Goal: Transaction & Acquisition: Purchase product/service

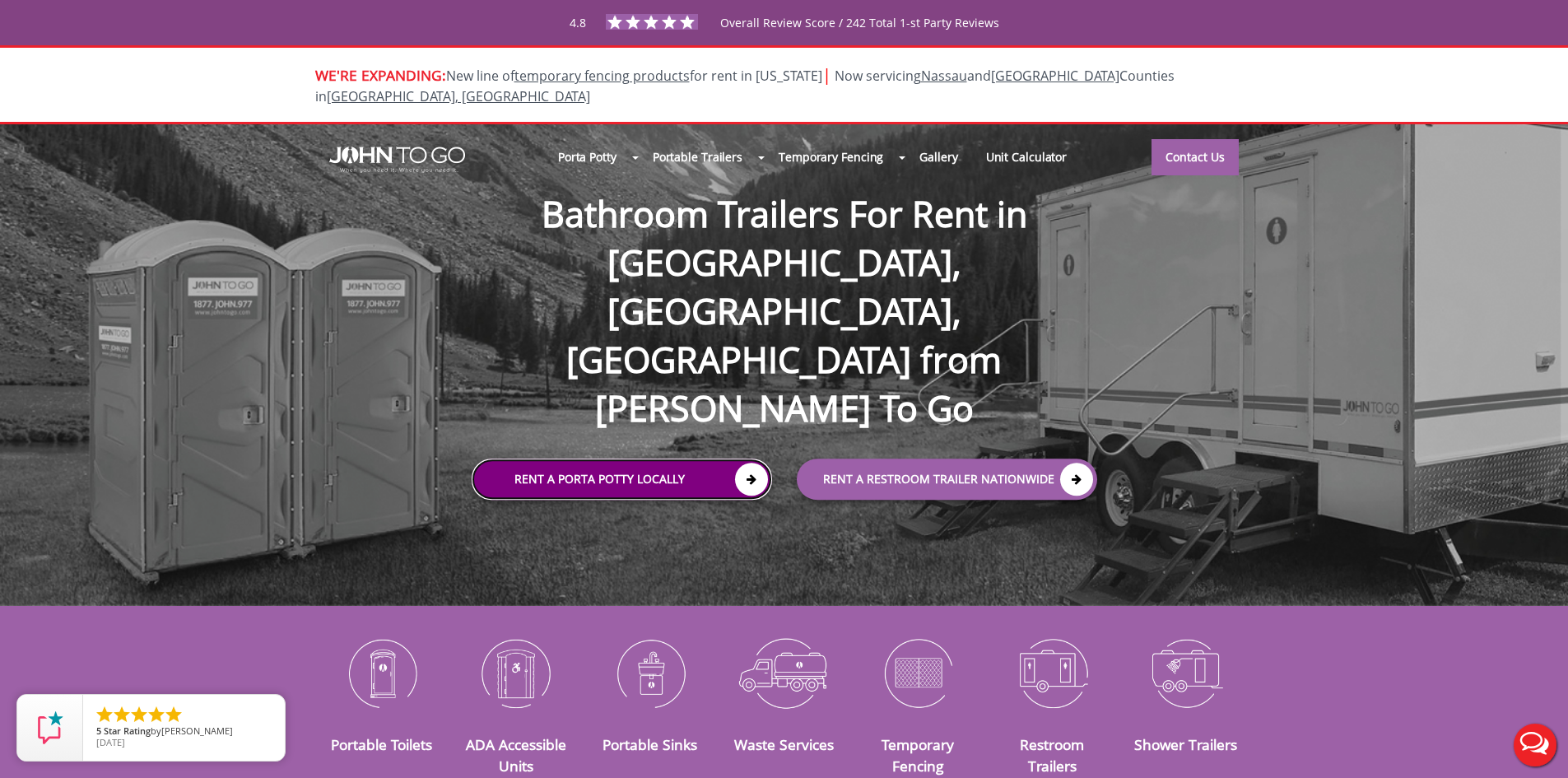
click at [668, 459] on link "Rent a Porta Potty Locally" at bounding box center [622, 480] width 300 height 41
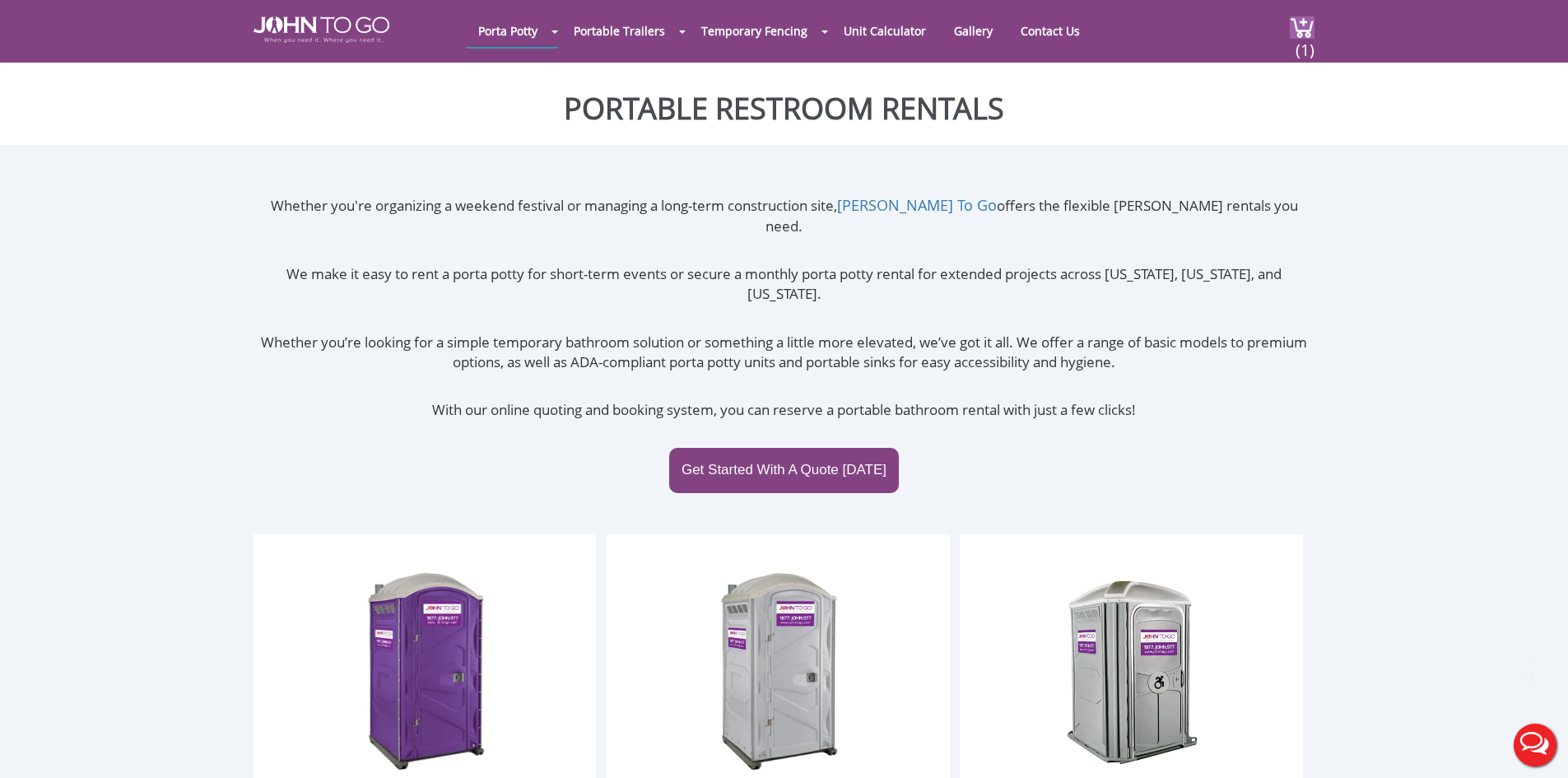
scroll to position [247, 0]
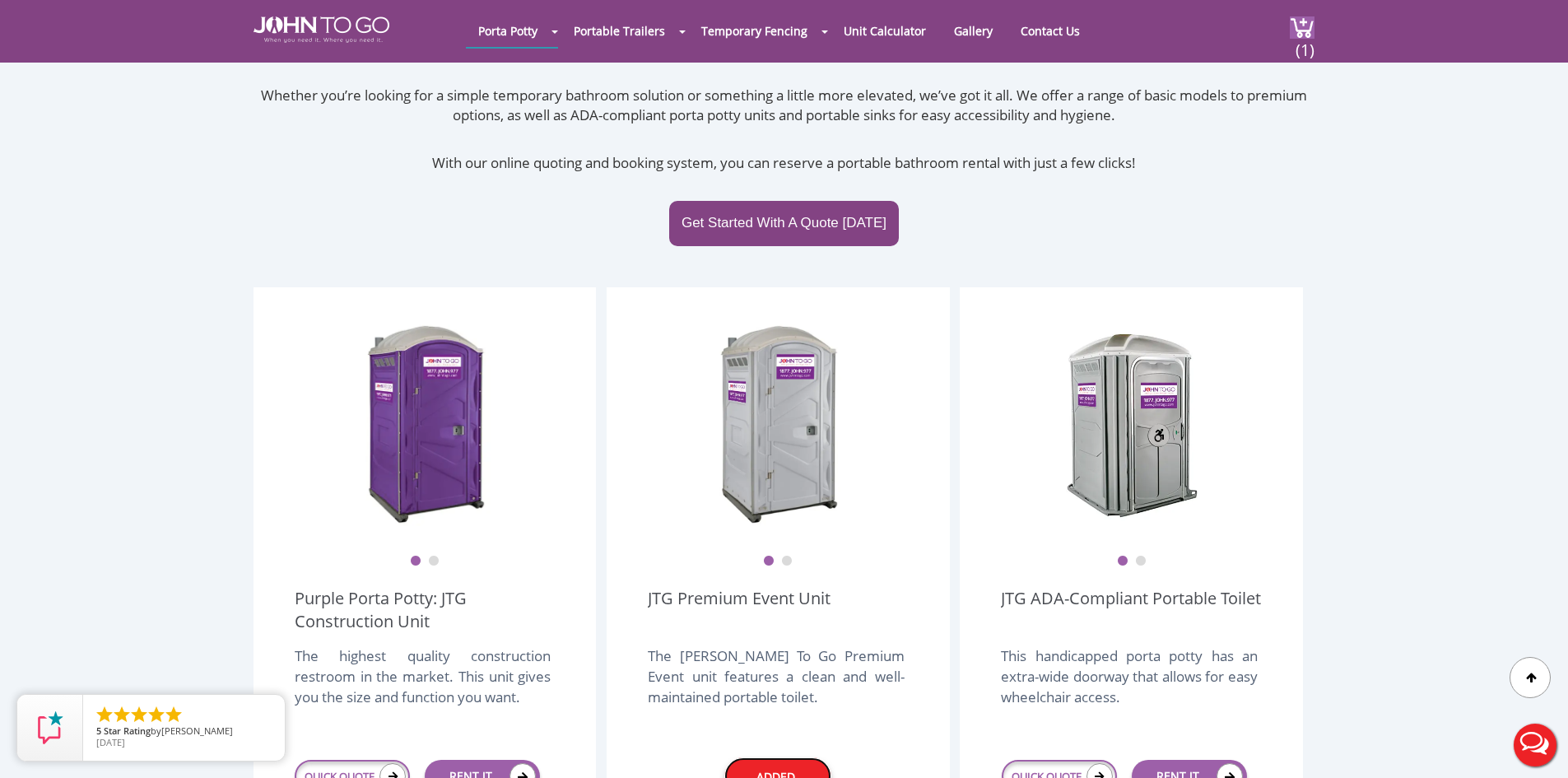
click at [783, 757] on link "Added" at bounding box center [778, 775] width 107 height 38
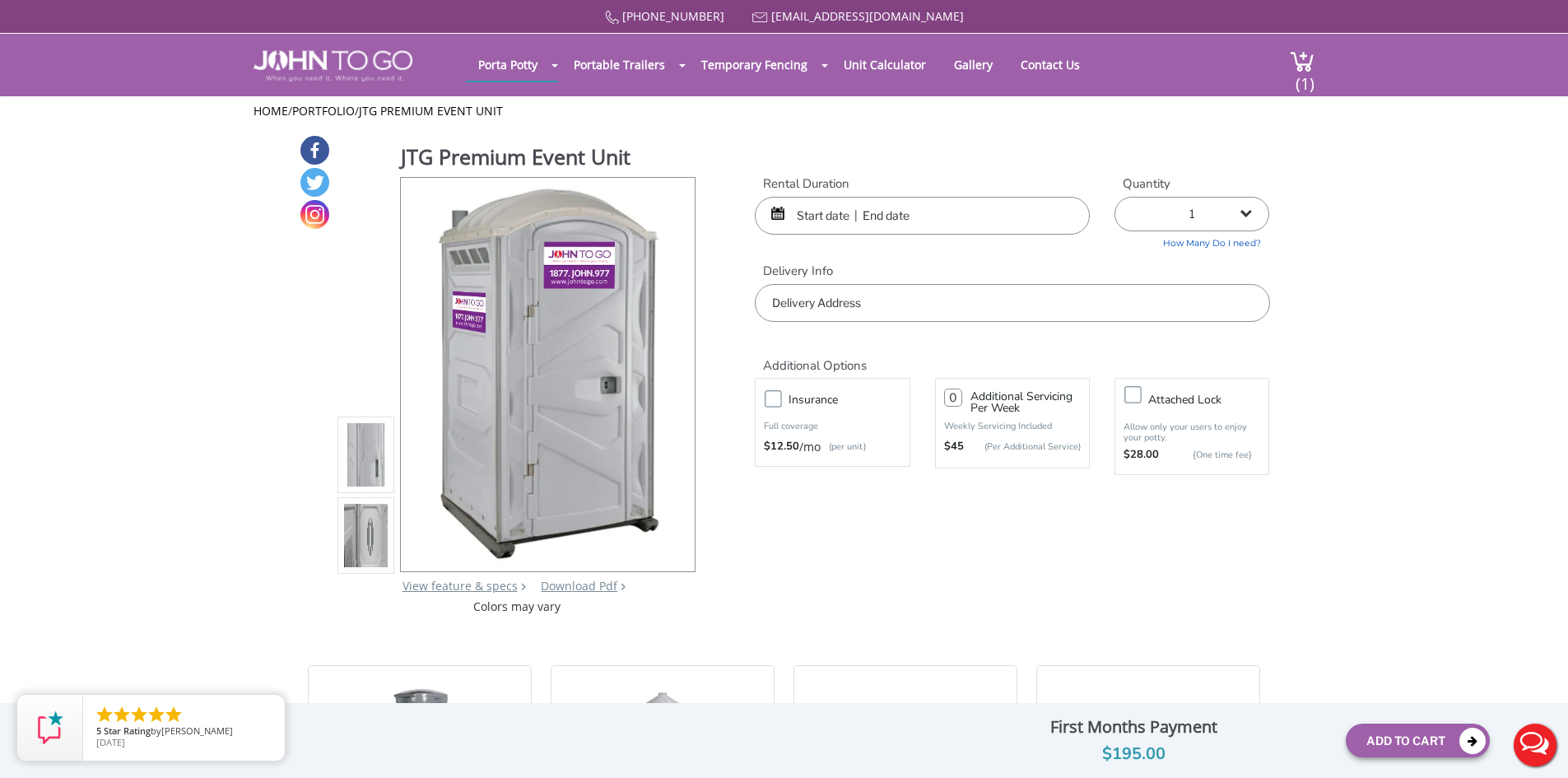
click at [849, 219] on input "text" at bounding box center [922, 215] width 335 height 38
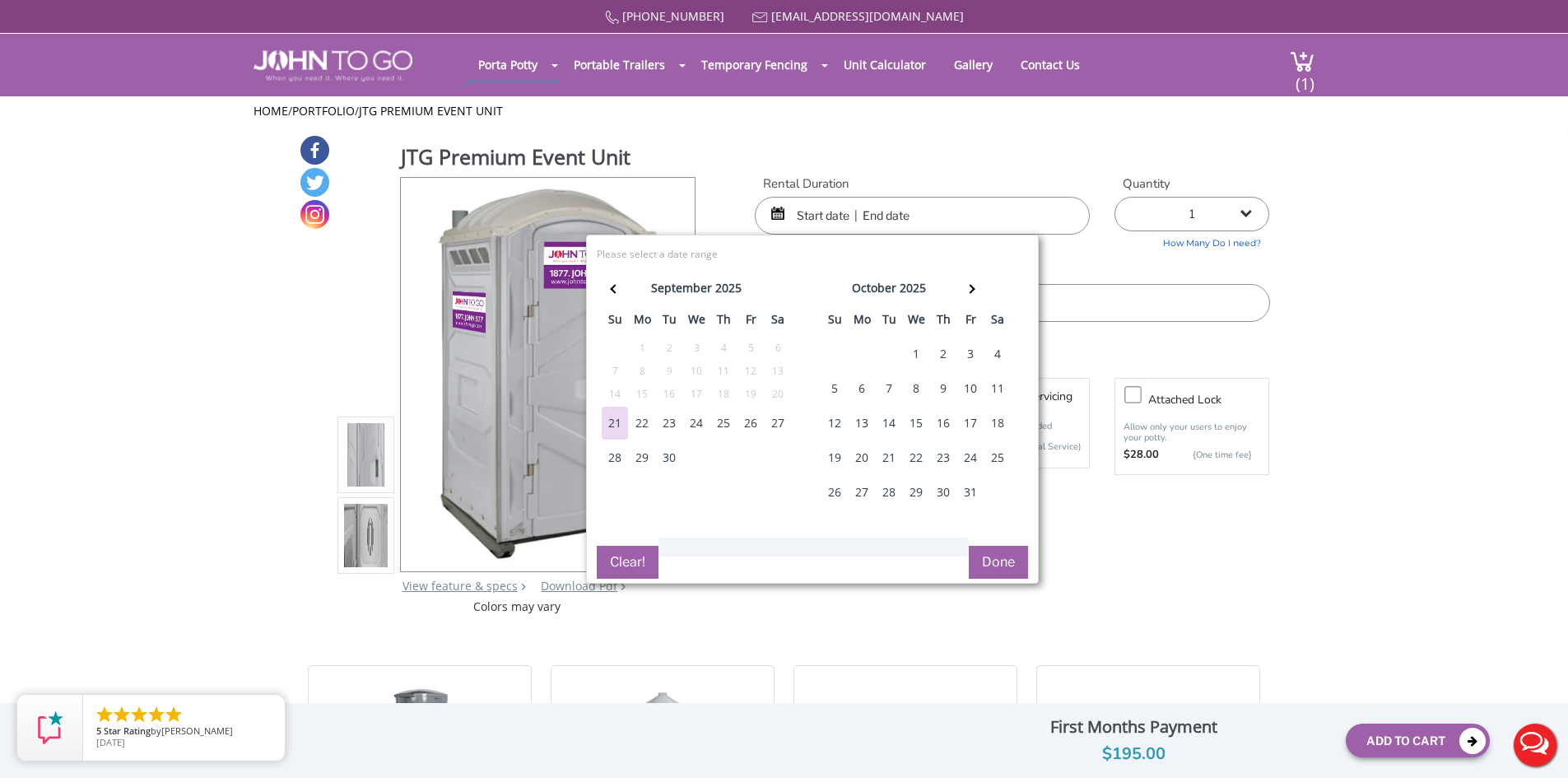
click at [746, 425] on div "26" at bounding box center [750, 423] width 26 height 33
click at [617, 461] on div "28" at bounding box center [614, 457] width 26 height 33
type input "[DATE] to [DATE]"
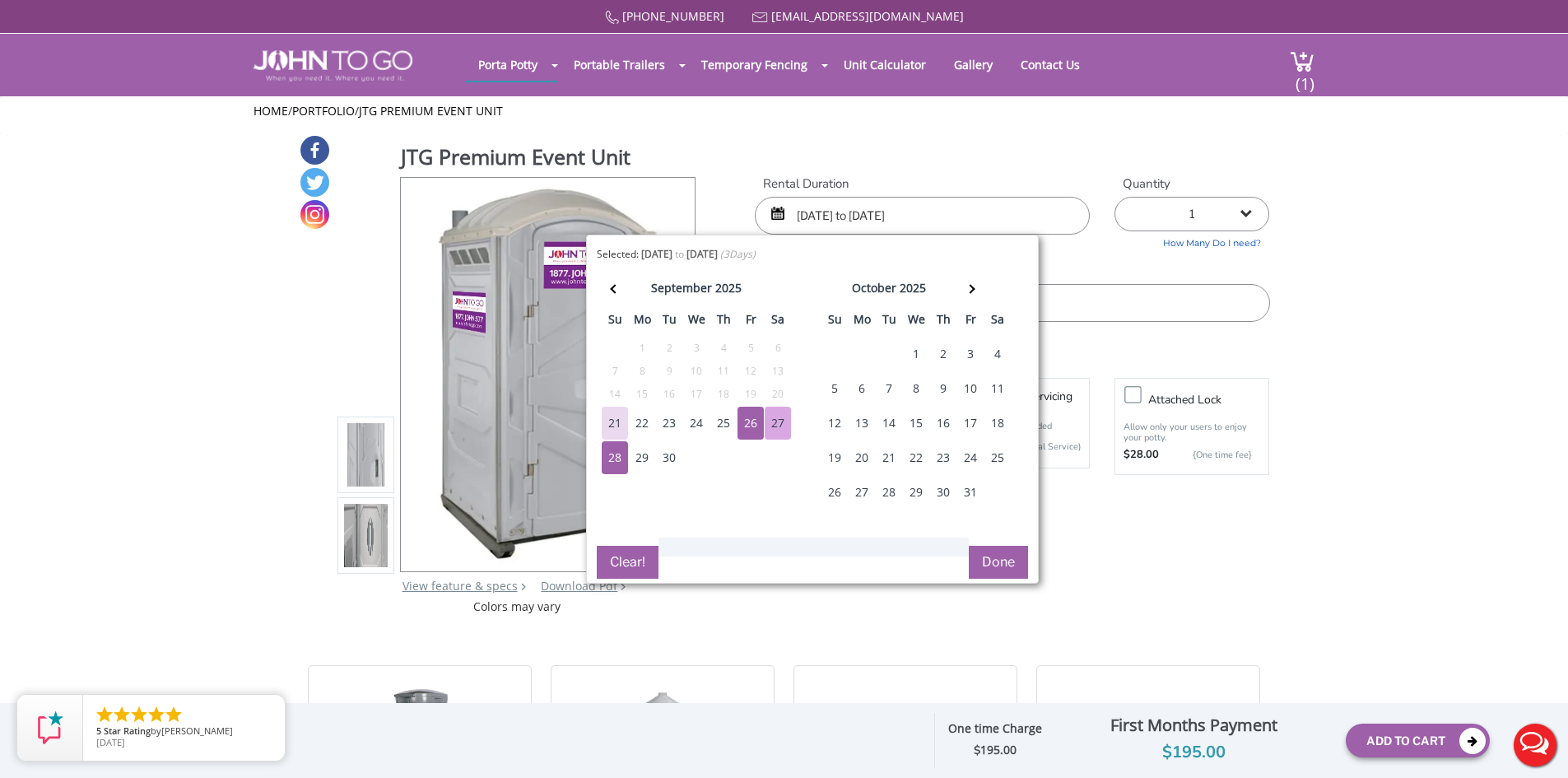
click at [1005, 564] on button "Done" at bounding box center [998, 562] width 60 height 33
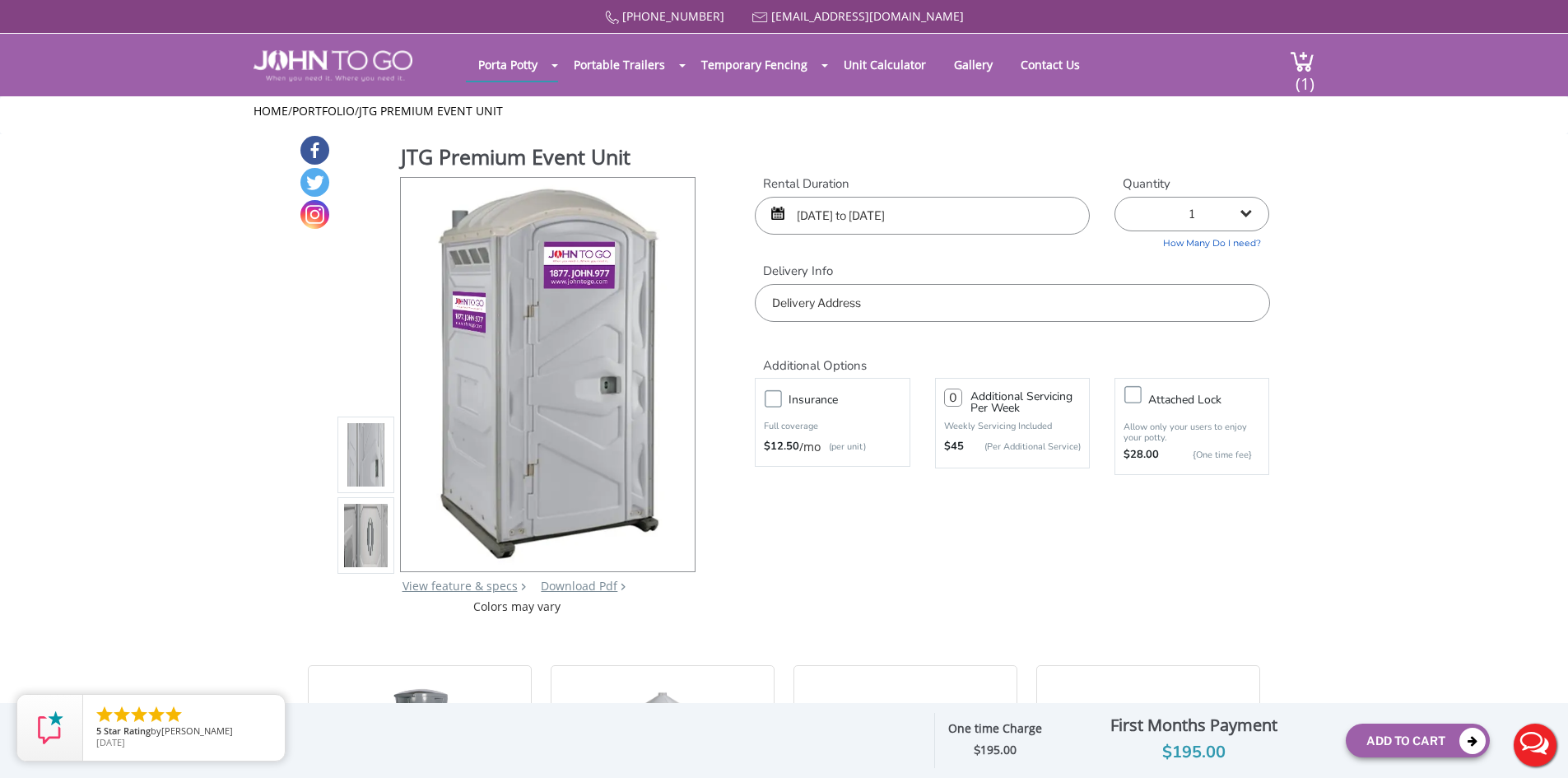
click at [923, 291] on input "text" at bounding box center [1011, 303] width 514 height 38
type input "[STREET_ADDRESS]"
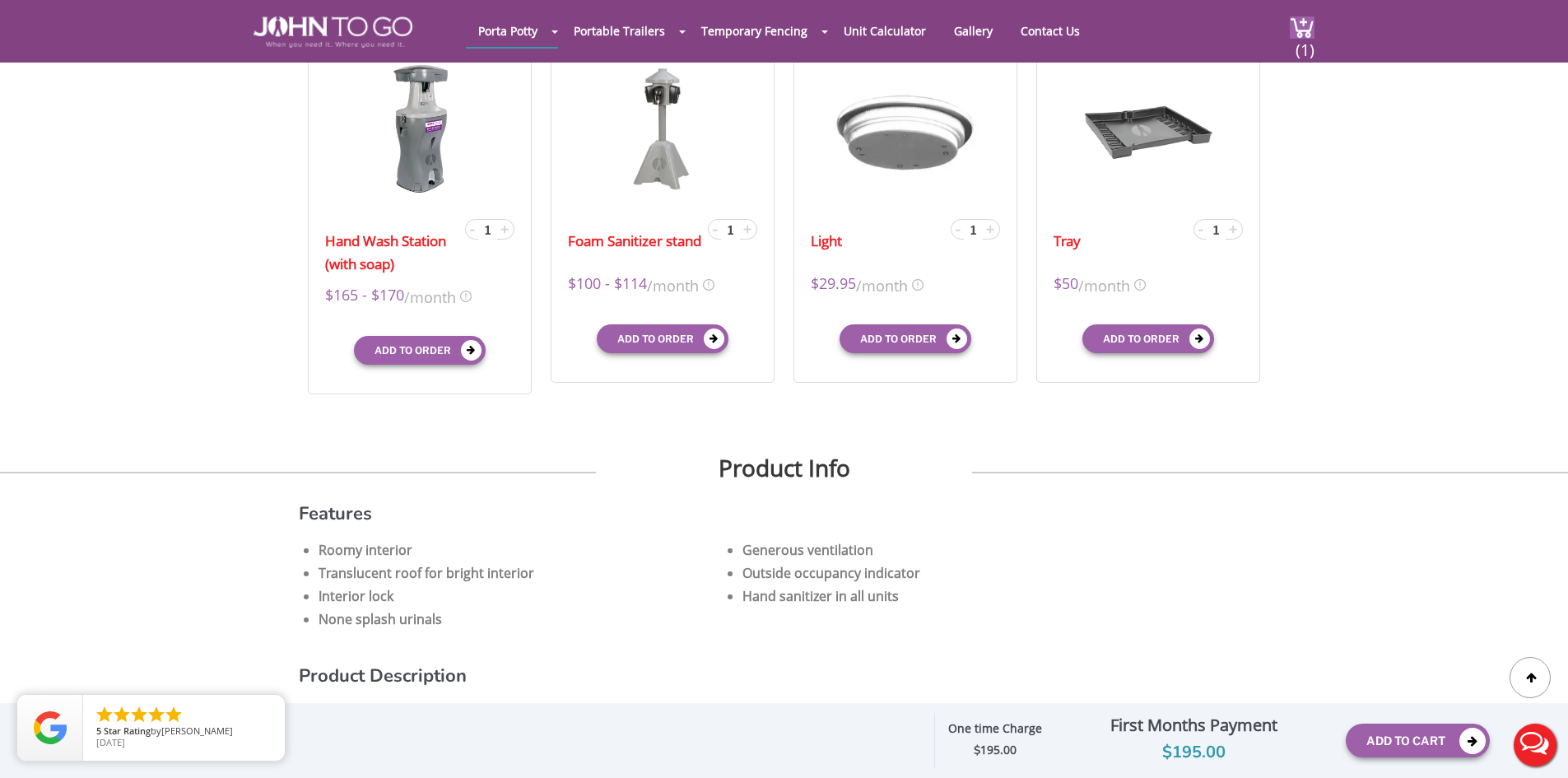
scroll to position [576, 0]
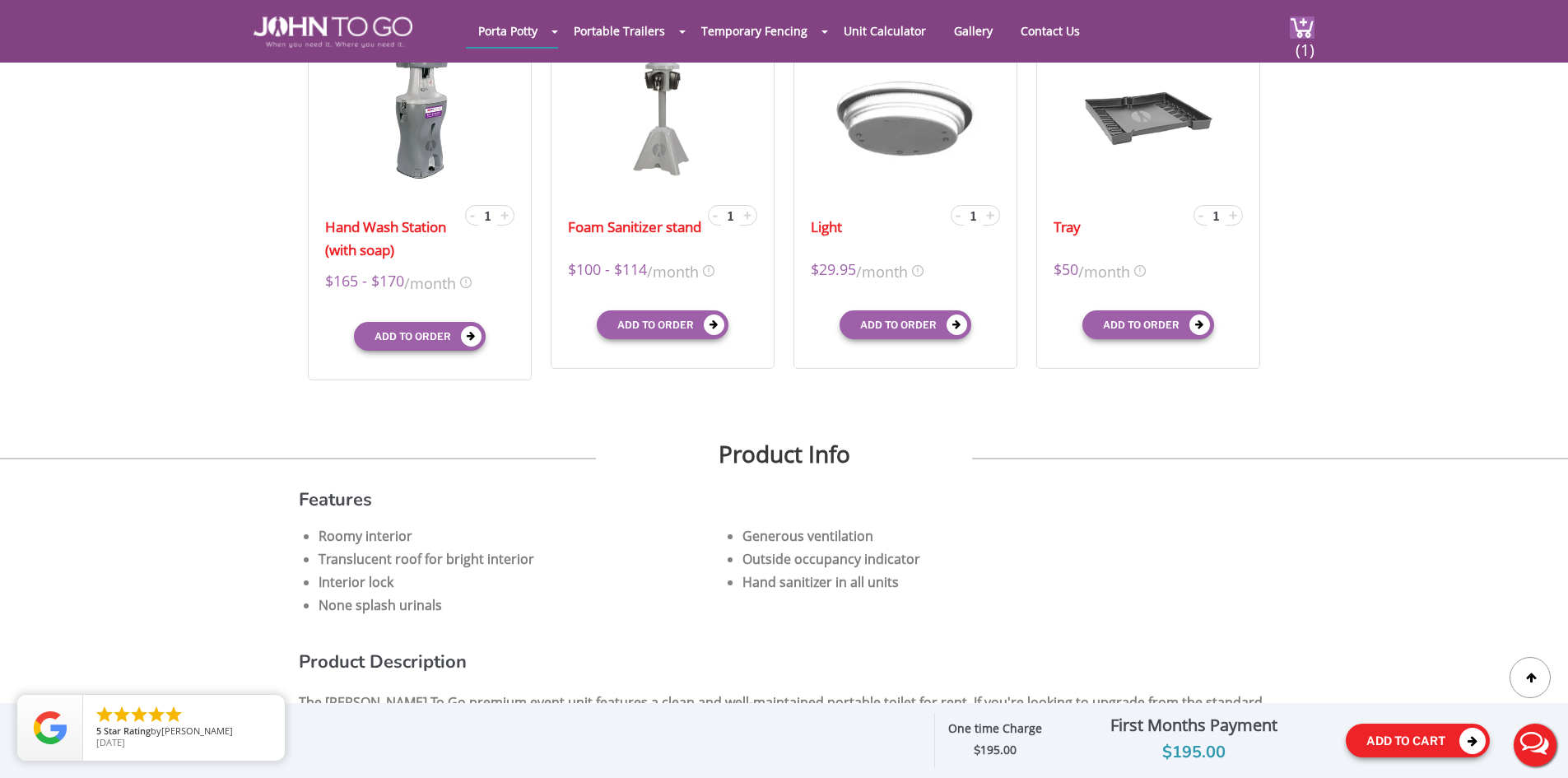
click at [1400, 740] on button "Add To Cart" at bounding box center [1417, 741] width 144 height 34
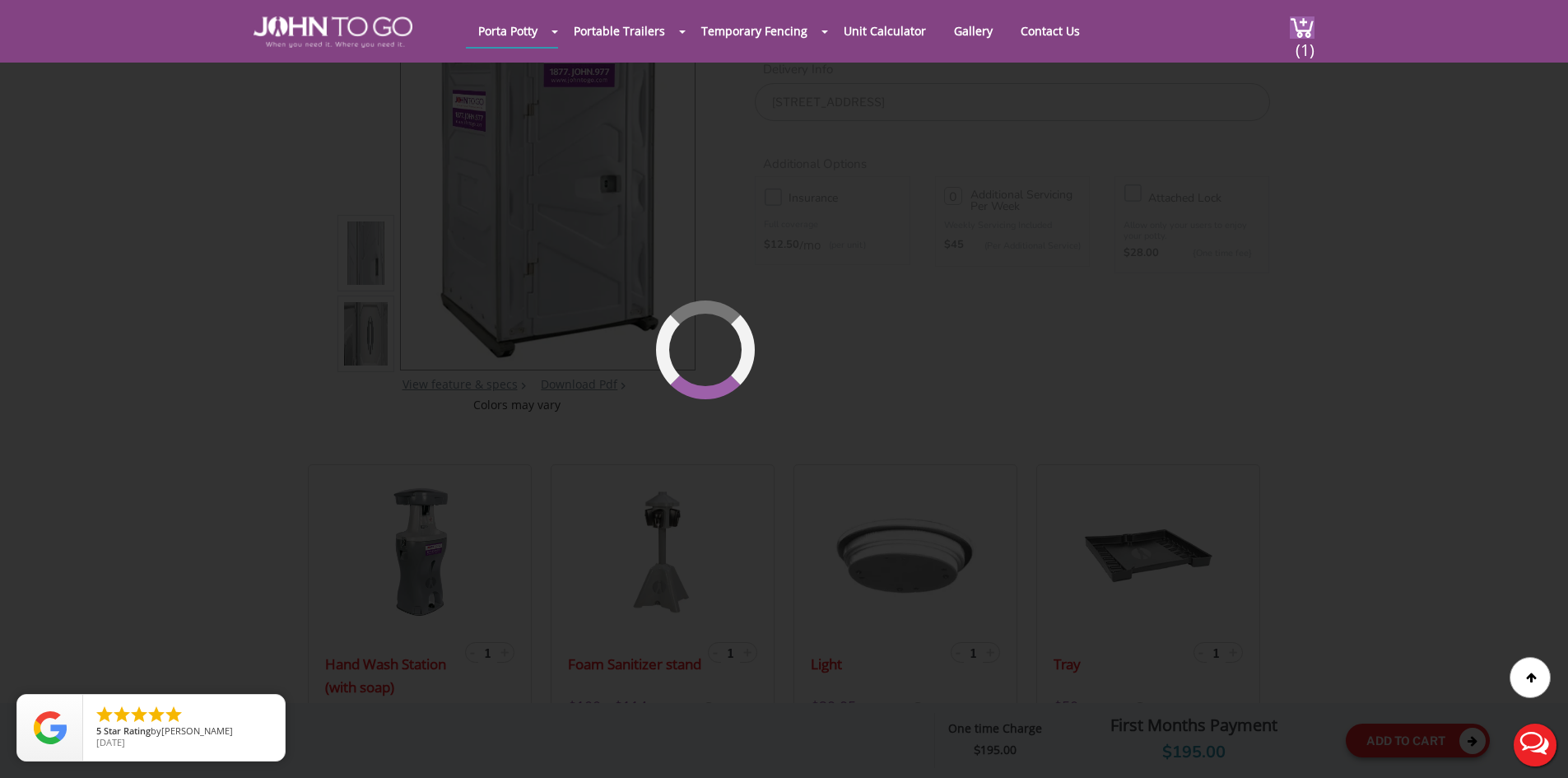
scroll to position [113, 0]
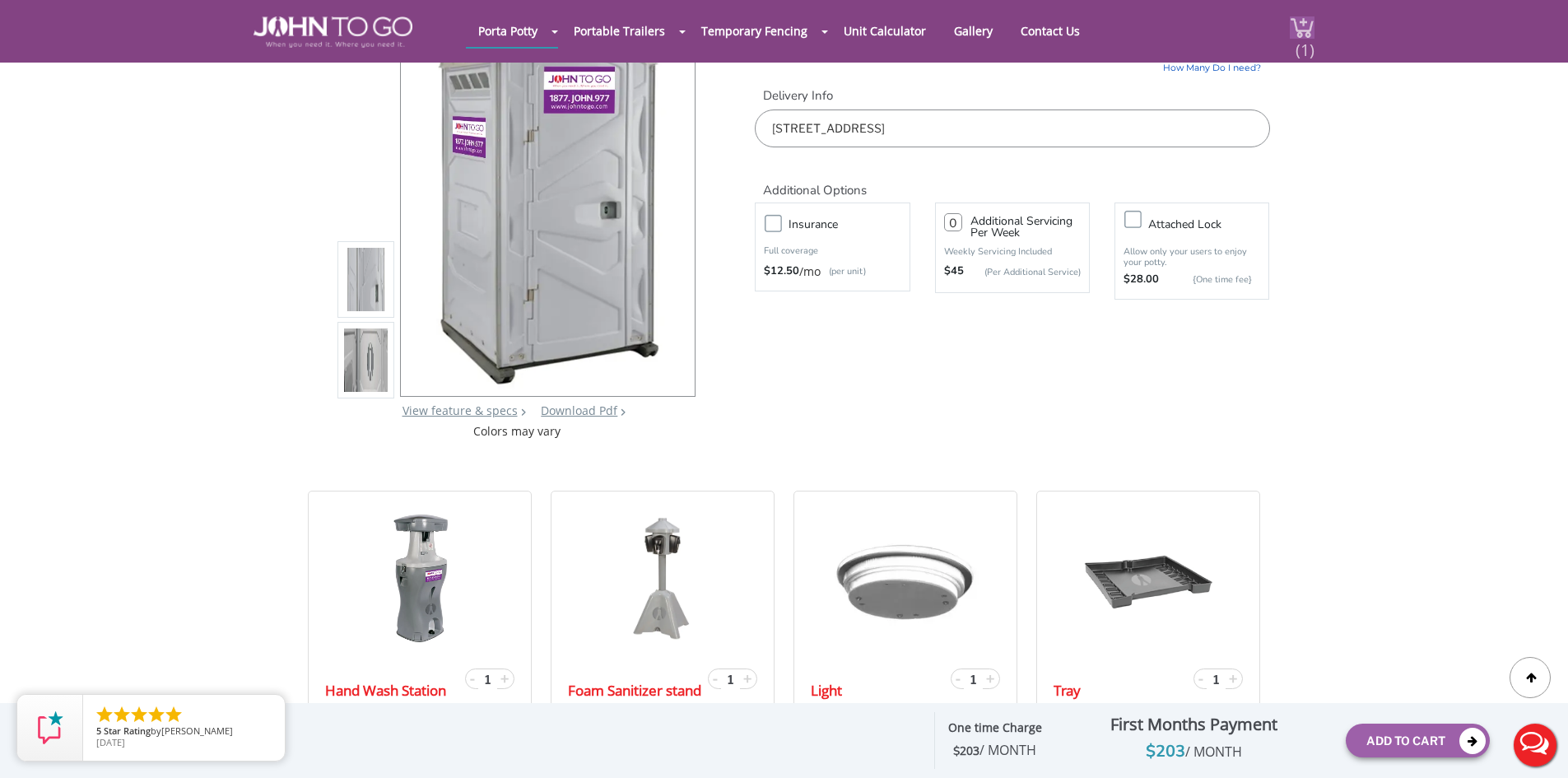
click at [1299, 38] on span "(1)" at bounding box center [1304, 43] width 20 height 36
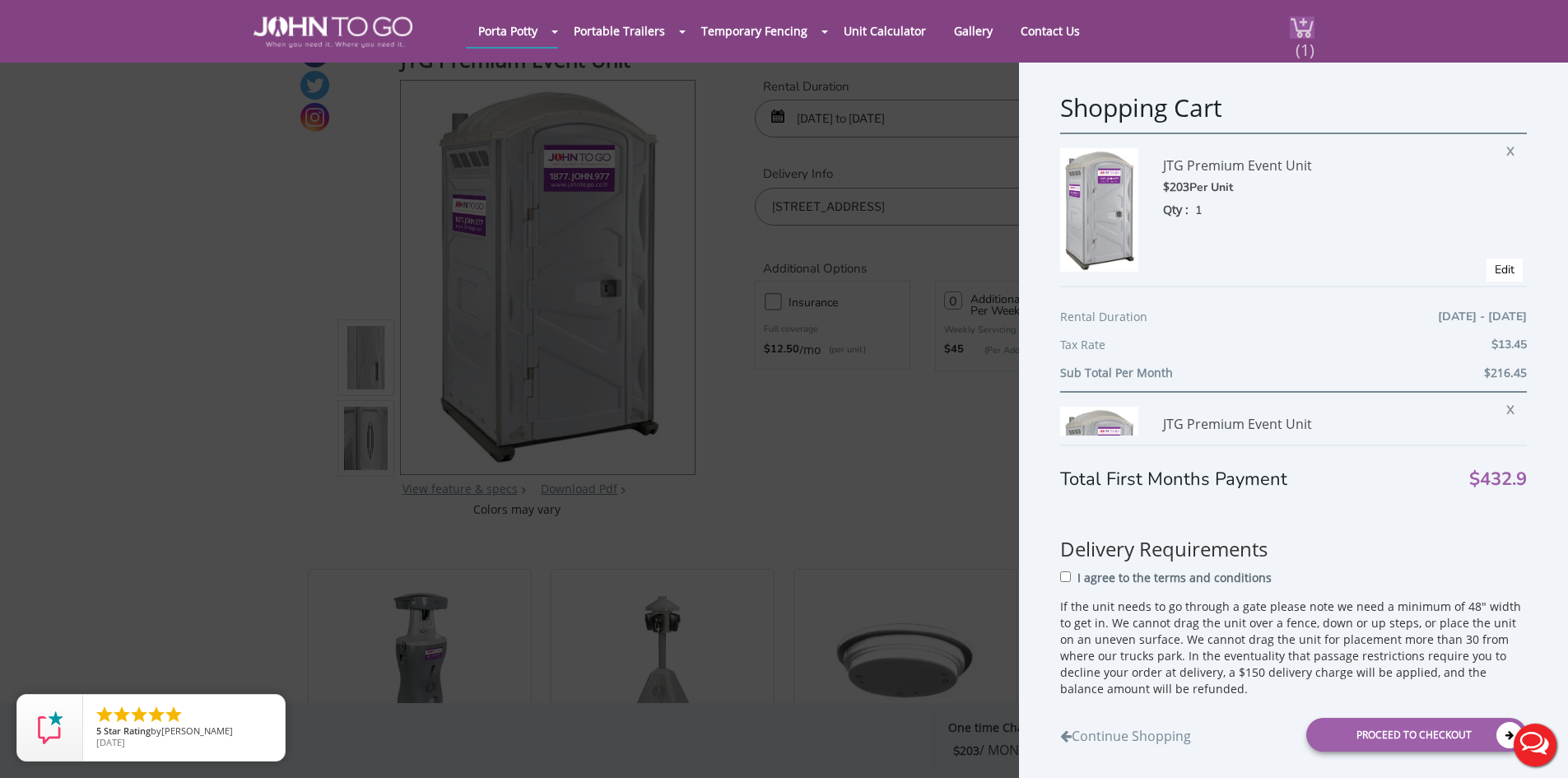
scroll to position [31, 0]
click at [810, 423] on div "Shopping Cart JTG Premium Event Unit $203 Per Unit Qty : 1 X Edit Rental Durati…" at bounding box center [784, 389] width 1568 height 778
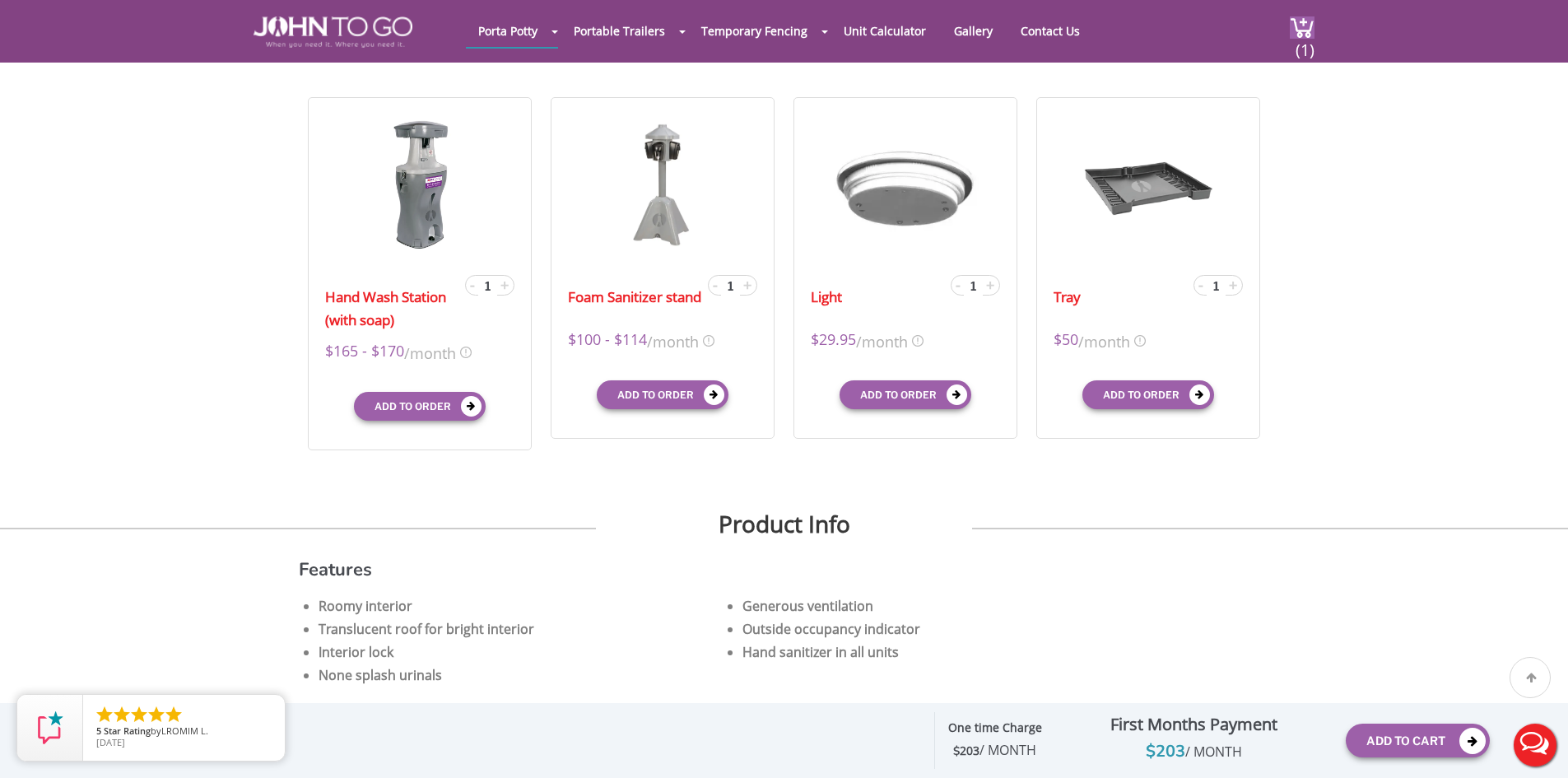
scroll to position [524, 0]
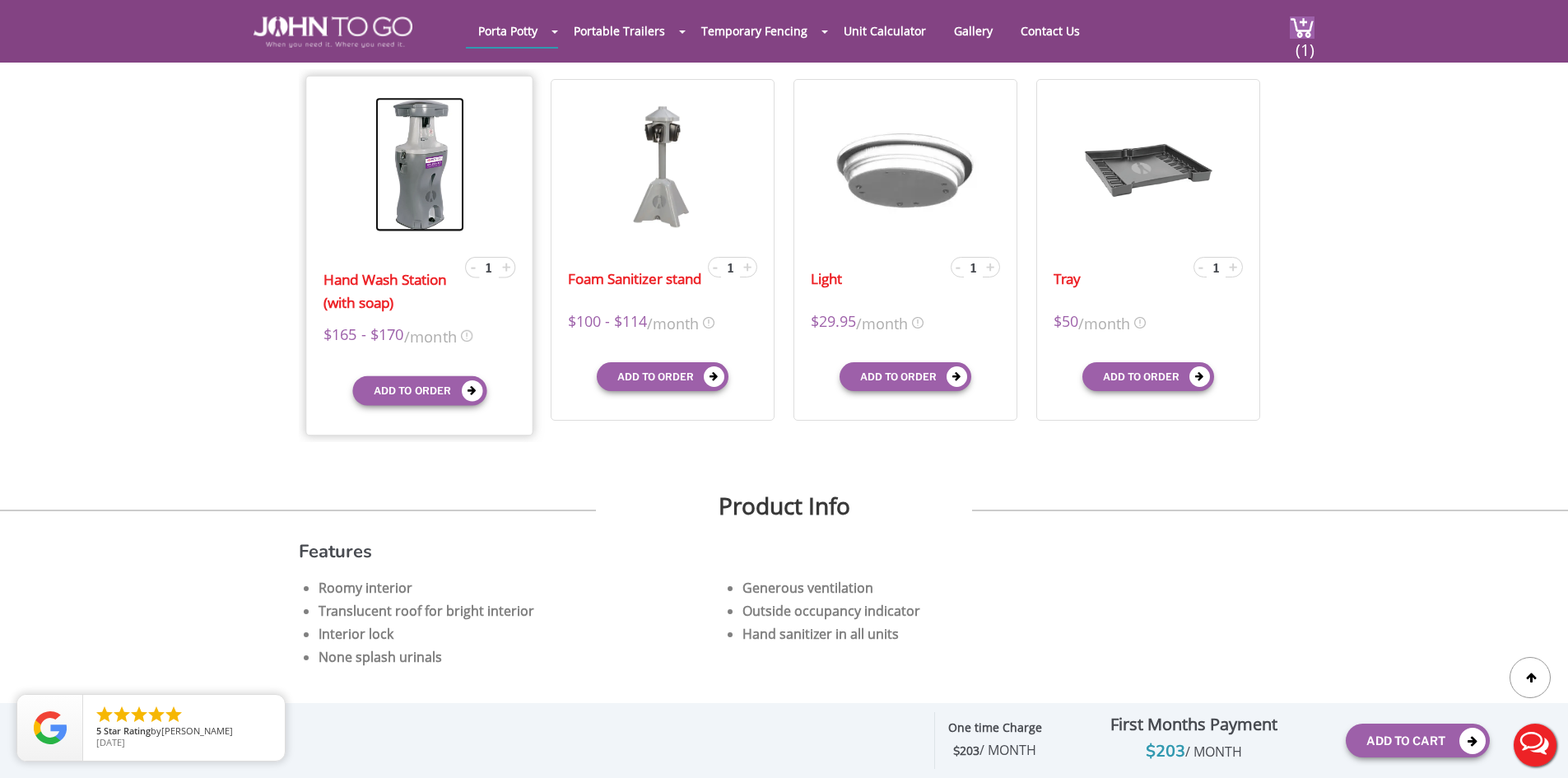
click at [430, 221] on img at bounding box center [419, 164] width 89 height 134
